Goal: Information Seeking & Learning: Check status

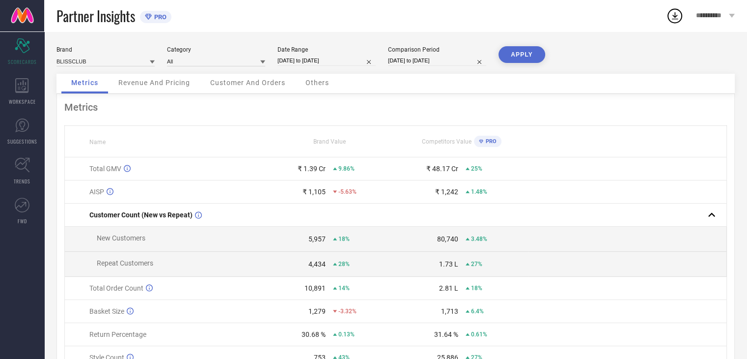
select select "7"
select select "2025"
select select "8"
select select "2025"
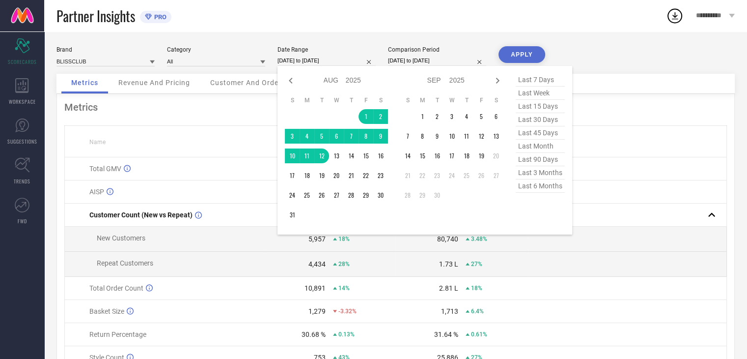
click at [343, 60] on input "[DATE] to [DATE]" at bounding box center [327, 61] width 98 height 10
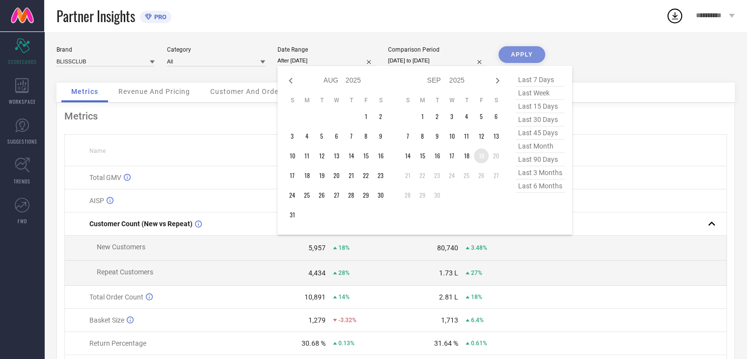
click at [481, 156] on td "19" at bounding box center [481, 155] width 15 height 15
type input "[DATE] to [DATE]"
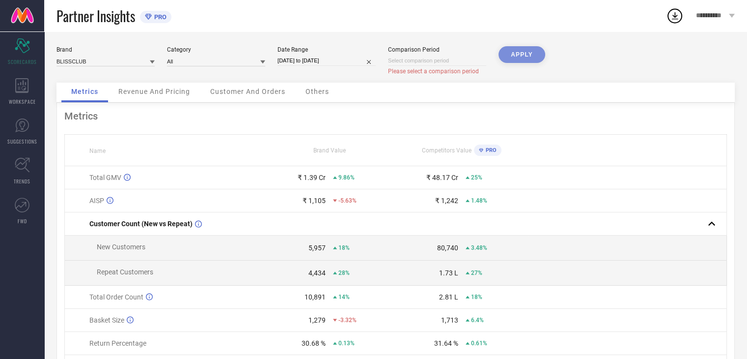
select select "8"
select select "2025"
select select "9"
select select "2025"
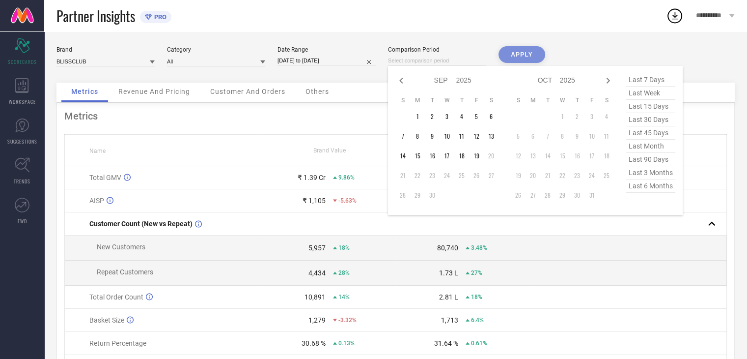
click at [455, 63] on input at bounding box center [437, 61] width 98 height 10
click at [473, 158] on td "19" at bounding box center [476, 155] width 15 height 15
type input "[DATE] to [DATE]"
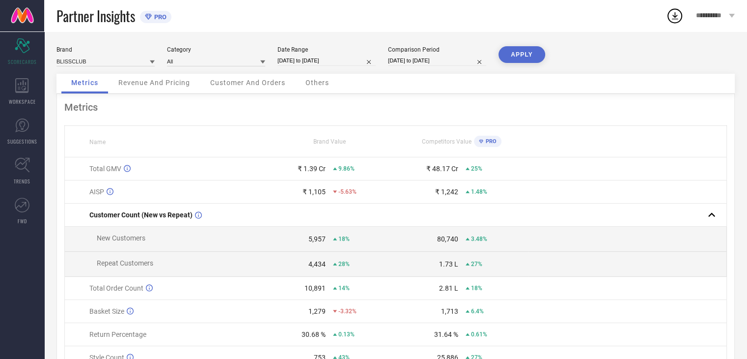
click at [523, 48] on button "APPLY" at bounding box center [522, 54] width 47 height 17
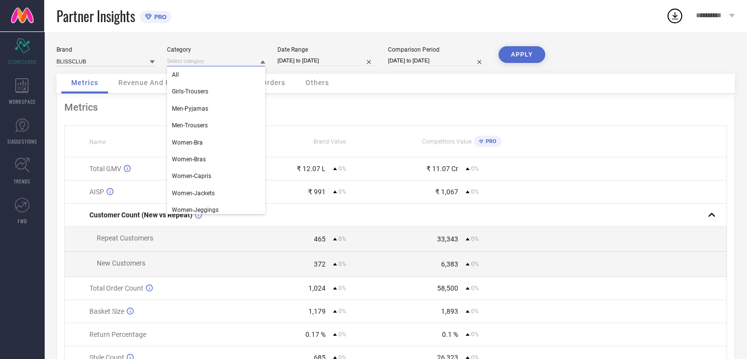
click at [183, 60] on input at bounding box center [216, 61] width 98 height 10
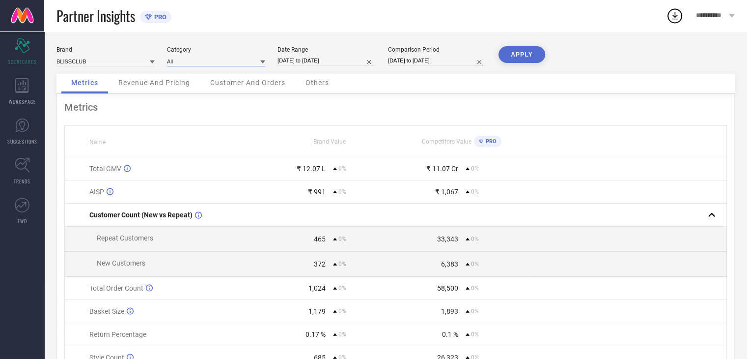
click at [201, 61] on input at bounding box center [216, 61] width 98 height 10
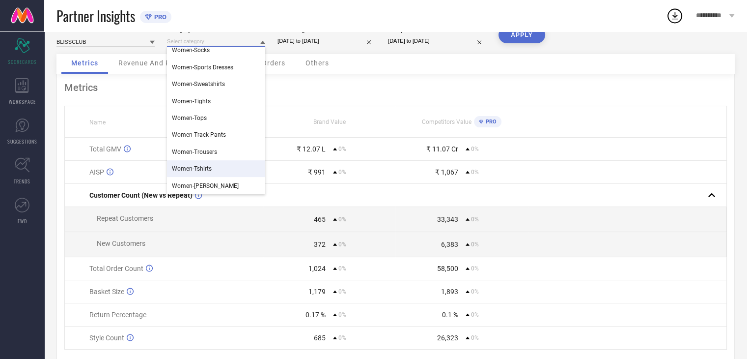
scroll to position [21, 0]
click at [192, 101] on span "Women-Tights" at bounding box center [191, 100] width 39 height 7
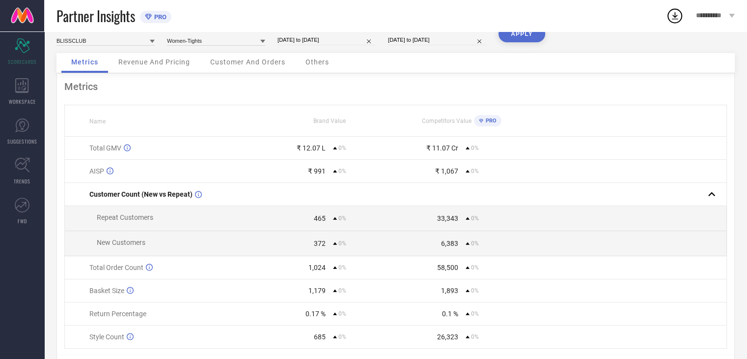
scroll to position [0, 0]
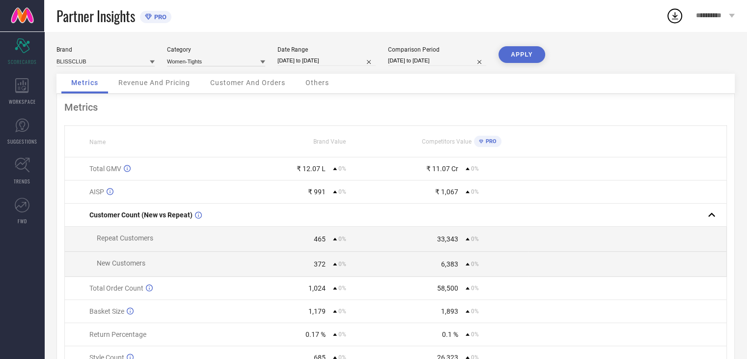
click at [493, 144] on span "PRO" at bounding box center [490, 141] width 13 height 6
select select "8"
select select "2025"
select select "9"
select select "2025"
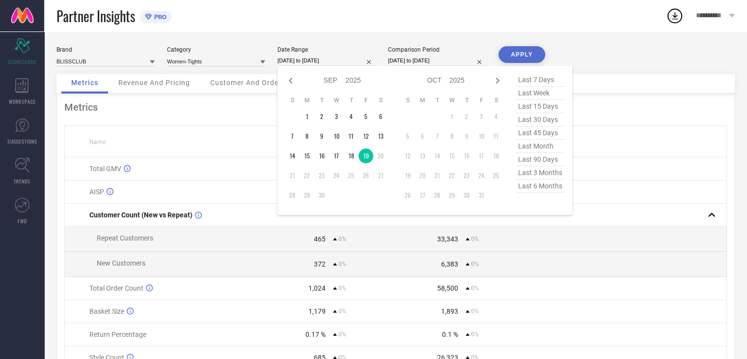
click at [324, 60] on input "[DATE] to [DATE]" at bounding box center [327, 61] width 98 height 10
click at [536, 77] on span "last 7 days" at bounding box center [540, 79] width 49 height 13
type input "[DATE] to [DATE]"
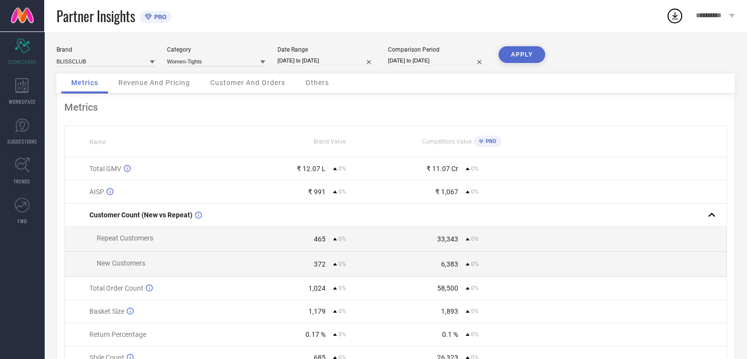
select select "8"
select select "2025"
select select "9"
select select "2025"
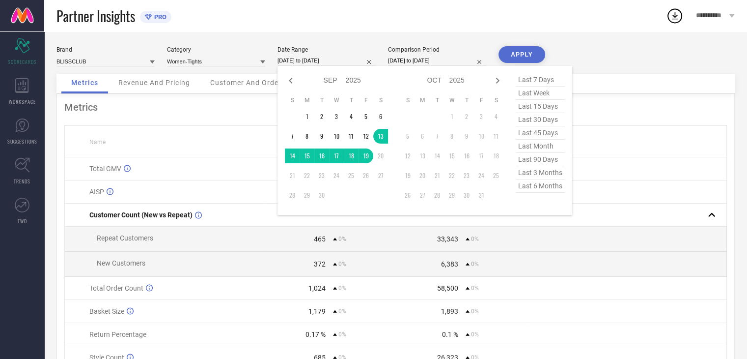
click at [324, 65] on div "[DATE] to [DATE] Jan Feb Mar Apr May Jun [DATE] Aug Sep Oct Nov [DATE] 2016 201…" at bounding box center [327, 61] width 98 height 10
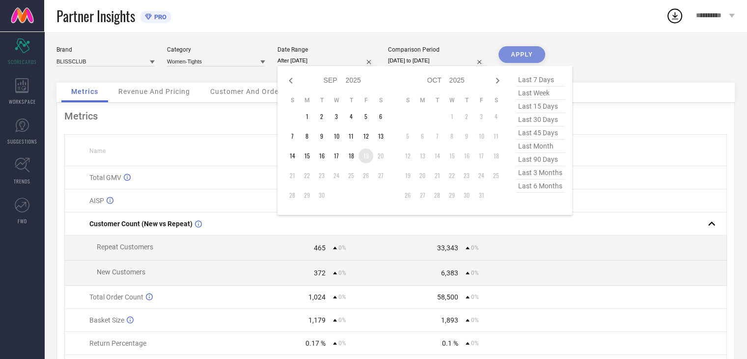
click at [366, 156] on td "19" at bounding box center [366, 155] width 15 height 15
type input "[DATE] to [DATE]"
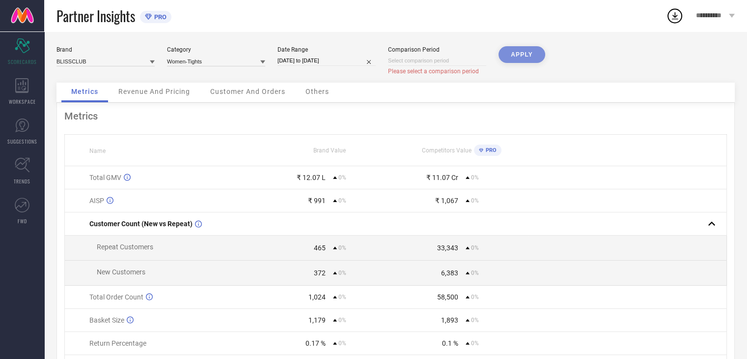
select select "8"
select select "2025"
select select "9"
select select "2025"
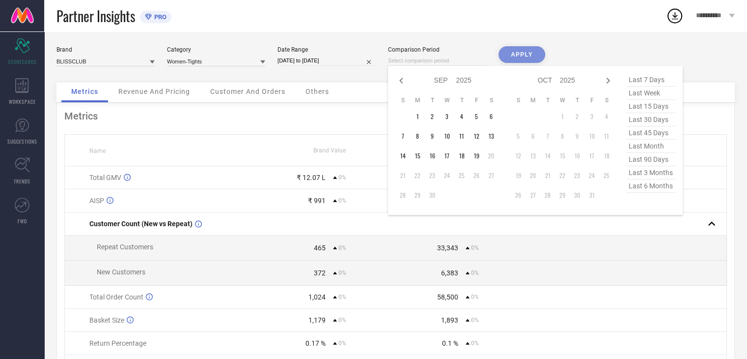
click at [459, 61] on input at bounding box center [437, 61] width 98 height 10
click at [418, 118] on td "1" at bounding box center [417, 116] width 15 height 15
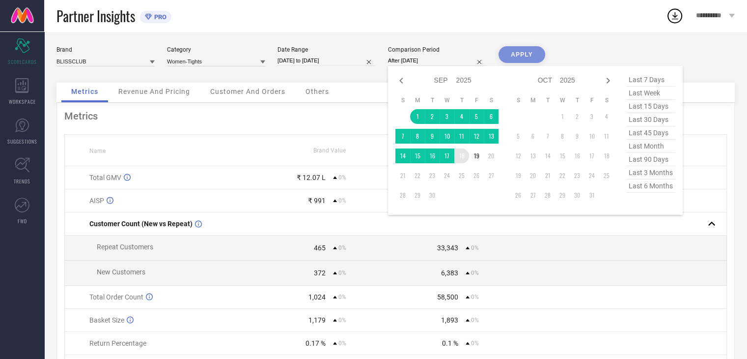
type input "[DATE] to [DATE]"
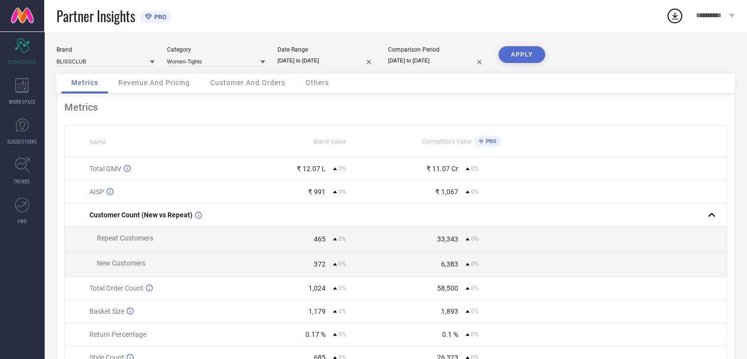
click at [521, 52] on button "APPLY" at bounding box center [522, 54] width 47 height 17
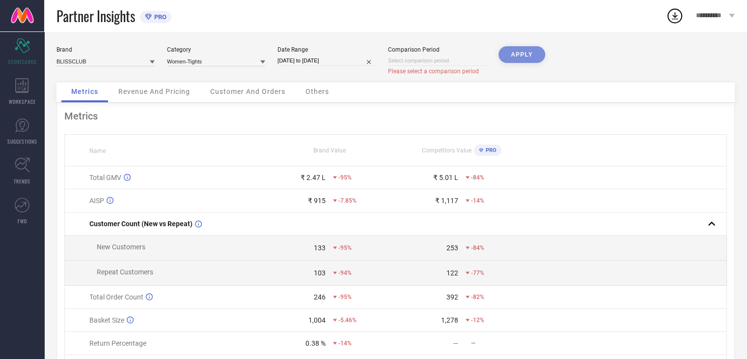
select select "8"
select select "2025"
select select "9"
select select "2025"
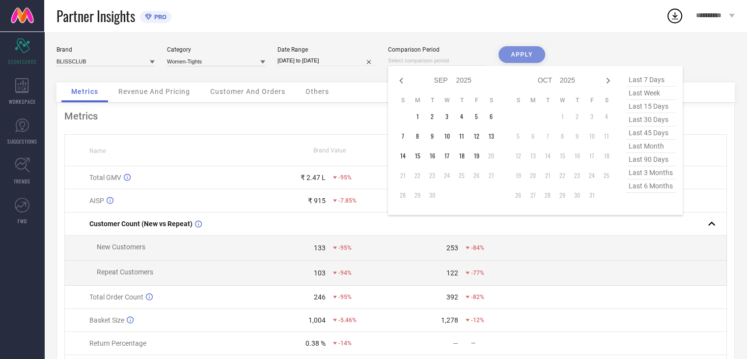
click at [439, 57] on input at bounding box center [437, 61] width 98 height 10
click at [462, 152] on td "18" at bounding box center [462, 155] width 15 height 15
type input "[DATE] to [DATE]"
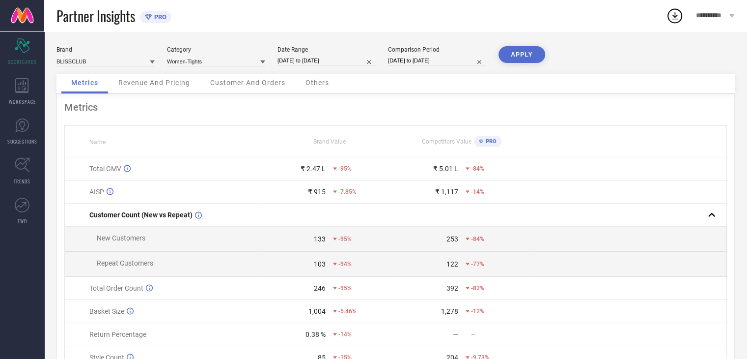
click at [516, 53] on button "APPLY" at bounding box center [522, 54] width 47 height 17
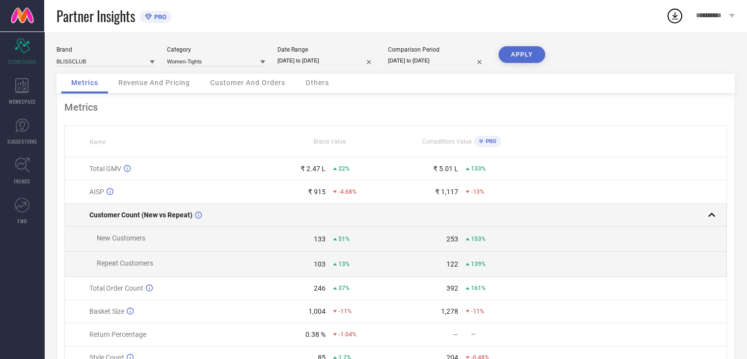
click at [712, 216] on rect at bounding box center [712, 215] width 14 height 14
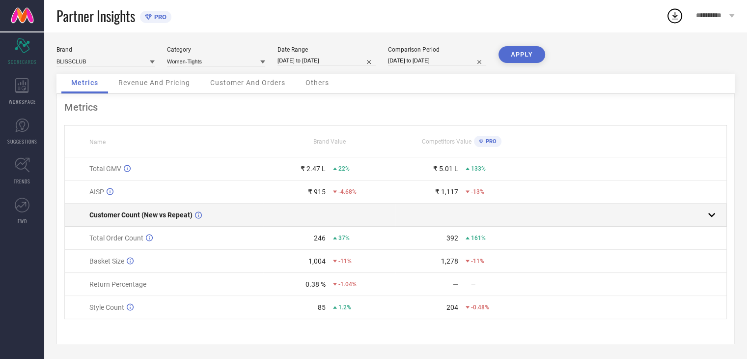
scroll to position [3, 0]
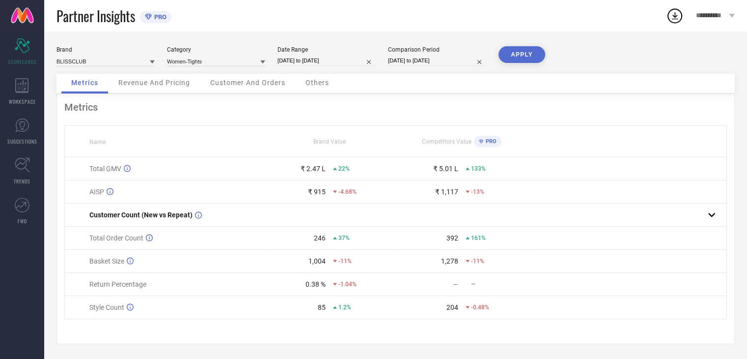
click at [229, 83] on span "Customer And Orders" at bounding box center [247, 83] width 75 height 8
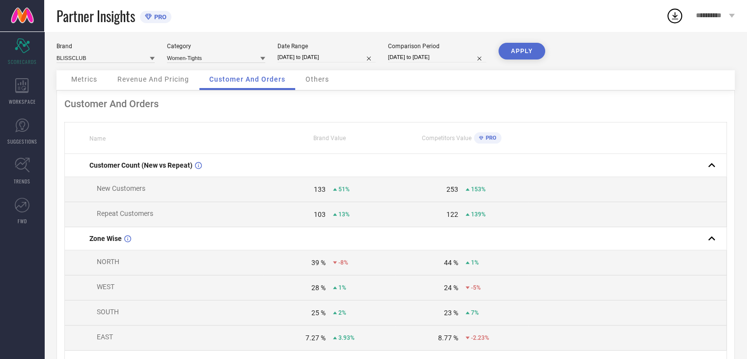
click at [321, 85] on div "Others" at bounding box center [317, 80] width 43 height 20
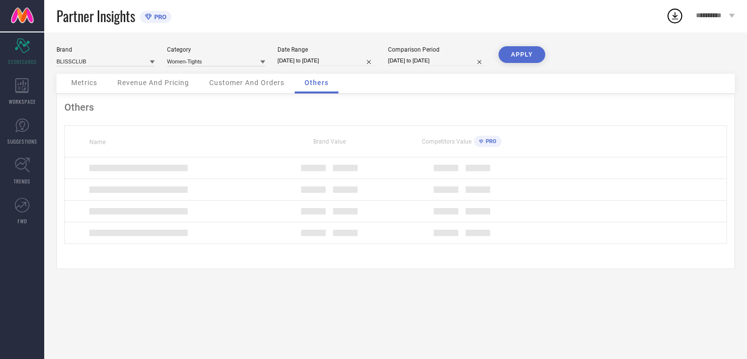
scroll to position [0, 0]
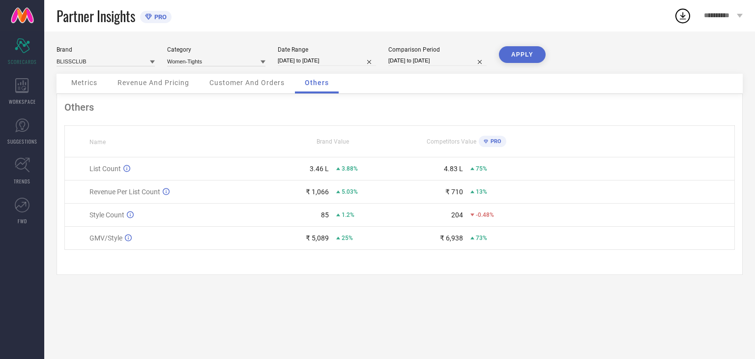
click at [242, 88] on div "Customer And Orders" at bounding box center [247, 84] width 95 height 20
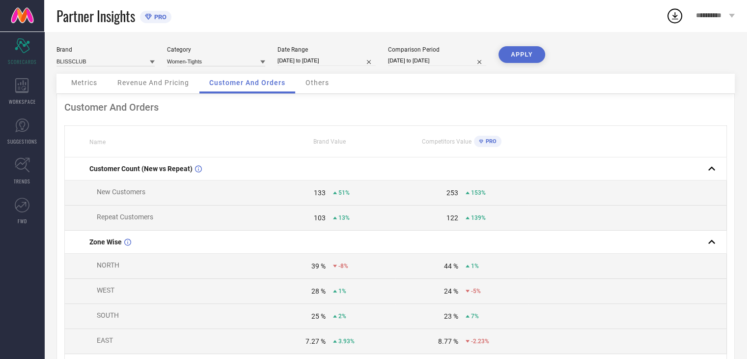
click at [156, 84] on span "Revenue And Pricing" at bounding box center [153, 83] width 72 height 8
